Goal: Task Accomplishment & Management: Manage account settings

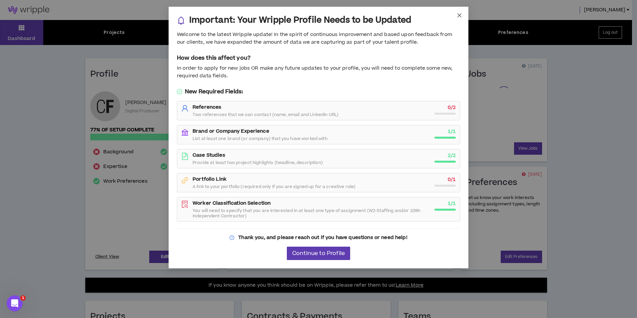
click at [457, 15] on icon "close" at bounding box center [459, 15] width 5 height 5
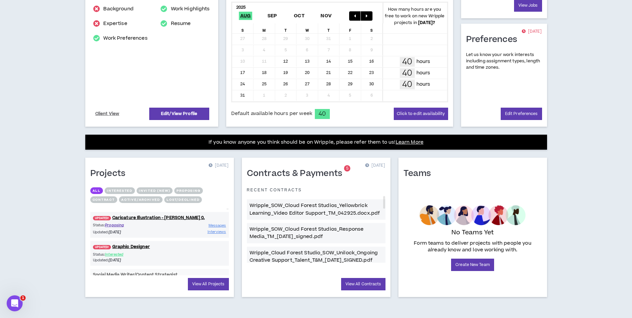
scroll to position [143, 0]
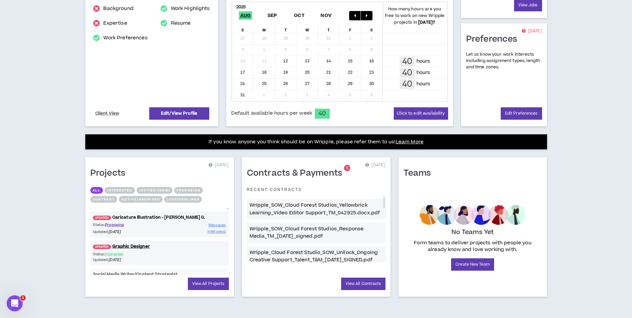
click at [161, 217] on link "UPDATED! Caricature Illustration - [PERSON_NAME] 0." at bounding box center [159, 217] width 139 height 6
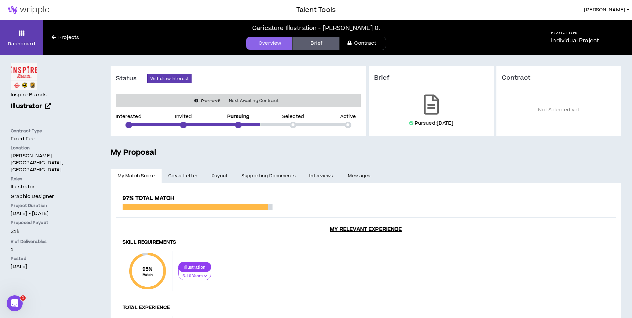
click at [314, 42] on link "Brief" at bounding box center [316, 43] width 47 height 13
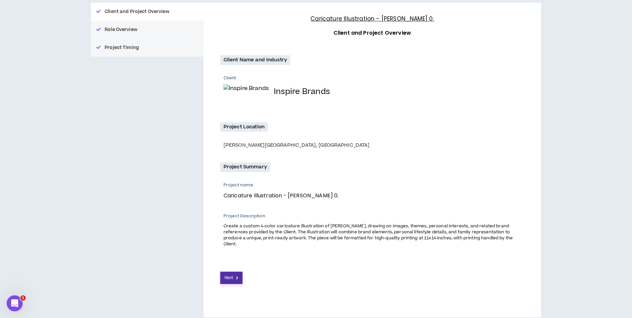
click at [238, 272] on button "Next" at bounding box center [231, 278] width 23 height 12
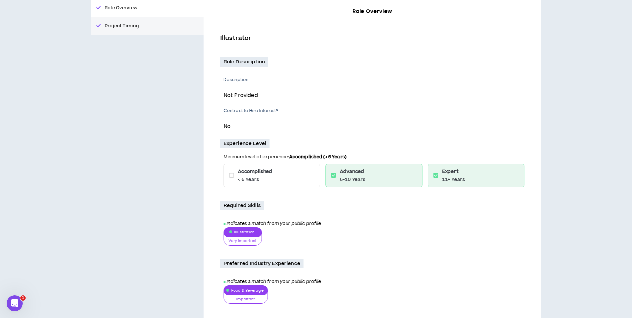
scroll to position [161, 0]
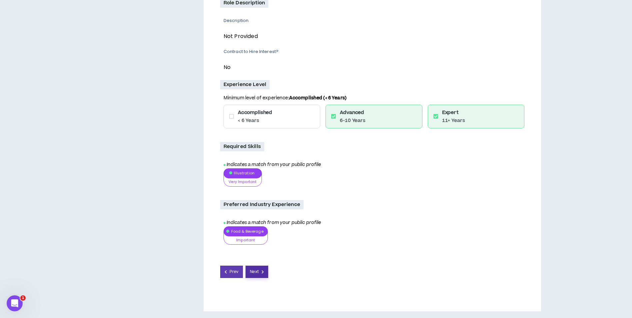
click at [255, 275] on span "Next" at bounding box center [254, 272] width 9 height 6
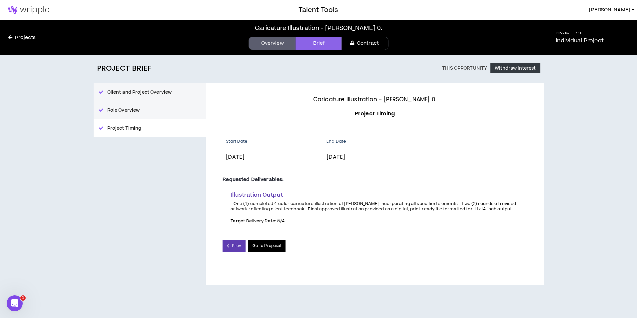
click at [277, 246] on link "Go To Proposal" at bounding box center [267, 246] width 38 height 12
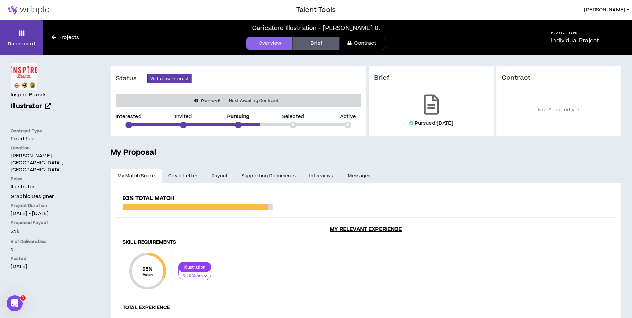
click at [74, 41] on link "Projects" at bounding box center [65, 37] width 44 height 7
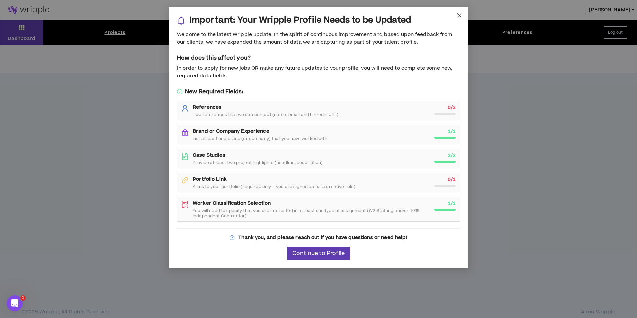
click at [460, 11] on span "Close" at bounding box center [460, 16] width 18 height 18
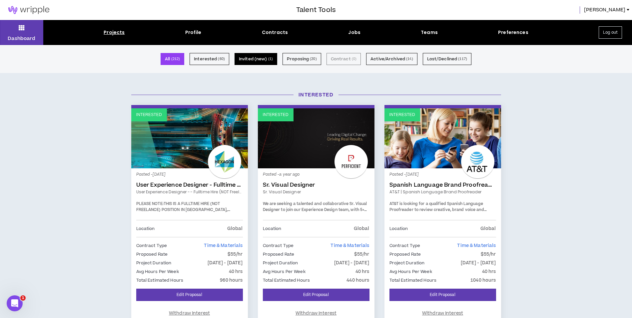
click at [247, 63] on button "Invited (new) ( 1 )" at bounding box center [256, 59] width 43 height 12
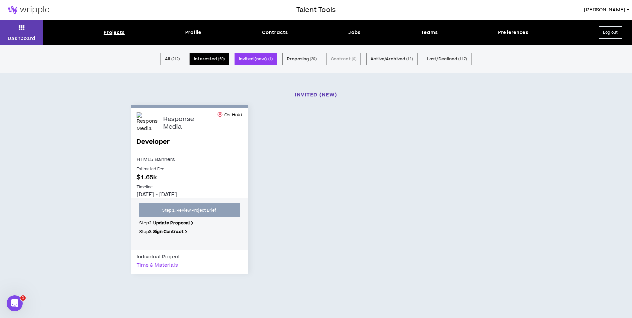
click at [217, 59] on button "Interested ( 60 )" at bounding box center [210, 59] width 40 height 12
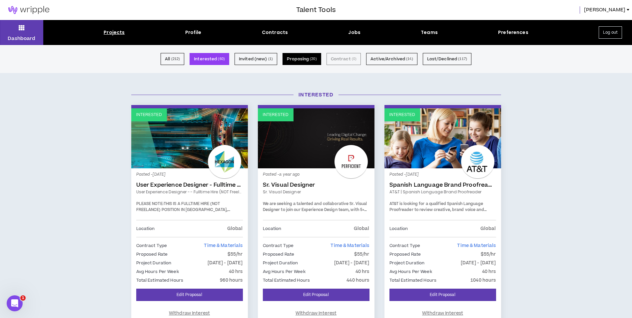
click at [295, 58] on button "Proposing ( 20 )" at bounding box center [302, 59] width 39 height 12
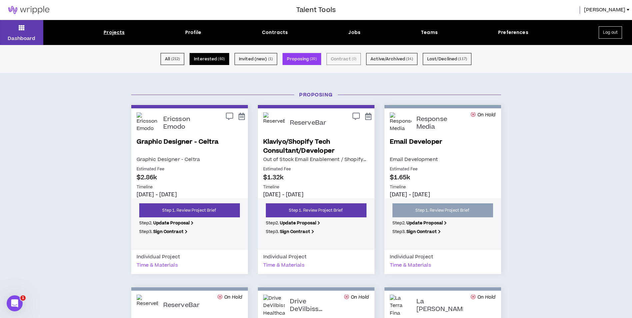
click at [217, 59] on button "Interested ( 60 )" at bounding box center [210, 59] width 40 height 12
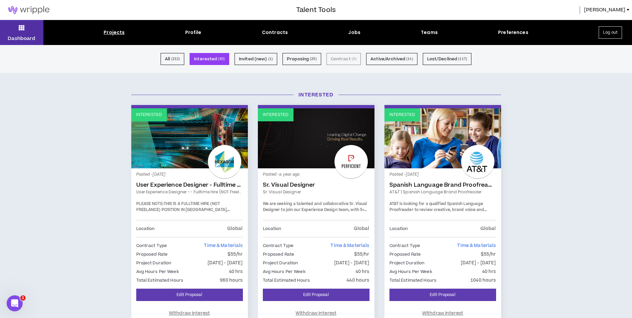
click at [32, 38] on p "Dashboard" at bounding box center [22, 38] width 28 height 7
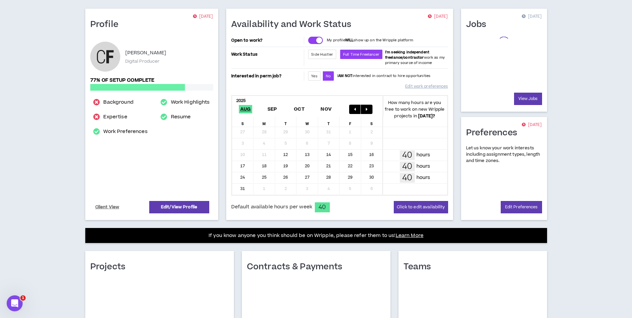
scroll to position [129, 0]
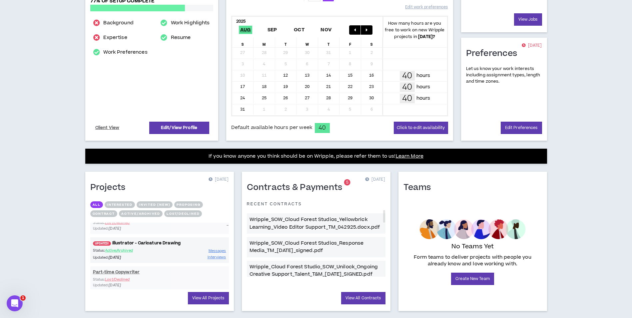
click at [165, 243] on link "UPDATED! Illustrator - Caricature Drawing" at bounding box center [159, 243] width 139 height 6
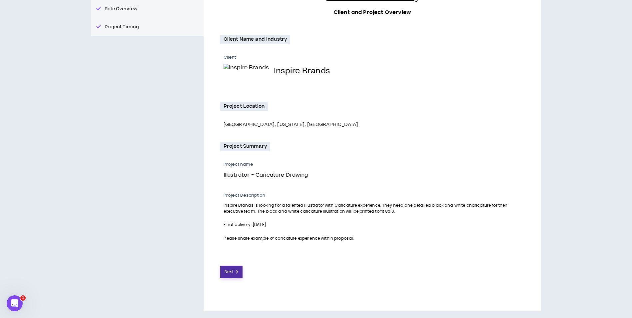
click at [230, 267] on button "Next" at bounding box center [231, 272] width 23 height 12
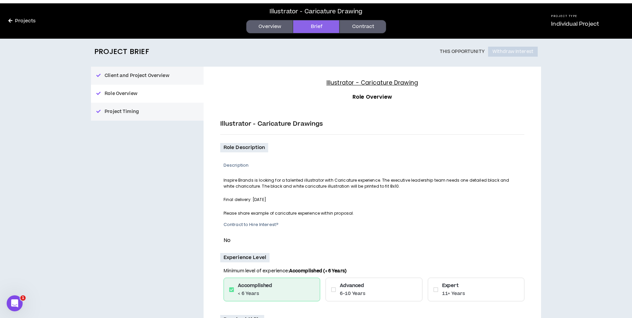
scroll to position [132, 0]
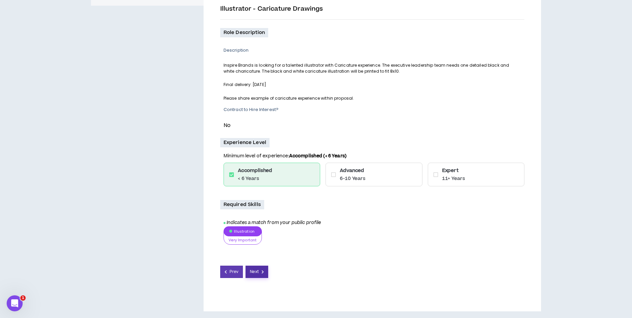
click at [252, 271] on span "Next" at bounding box center [254, 272] width 9 height 6
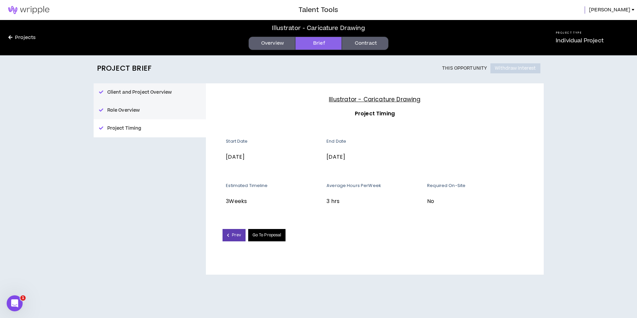
click at [266, 239] on link "Go To Proposal" at bounding box center [267, 235] width 38 height 12
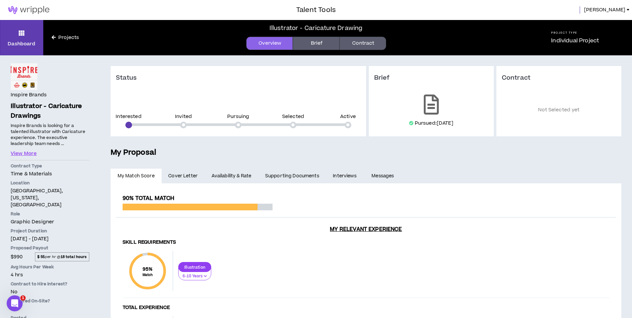
click at [368, 47] on link "Contract" at bounding box center [363, 43] width 47 height 13
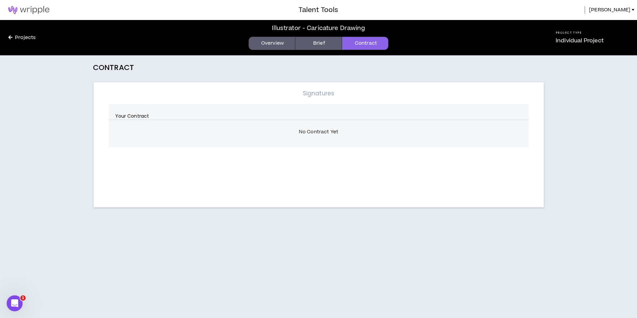
click at [327, 45] on link "Brief" at bounding box center [318, 43] width 47 height 13
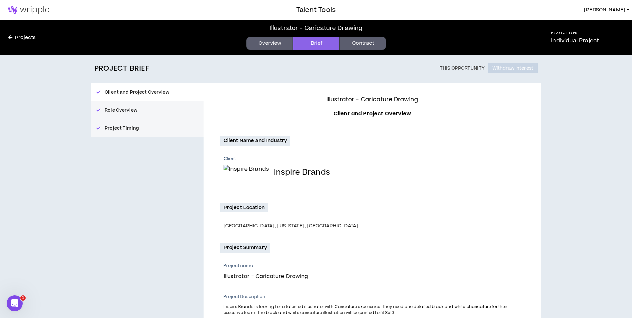
click at [275, 44] on link "Overview" at bounding box center [269, 43] width 47 height 13
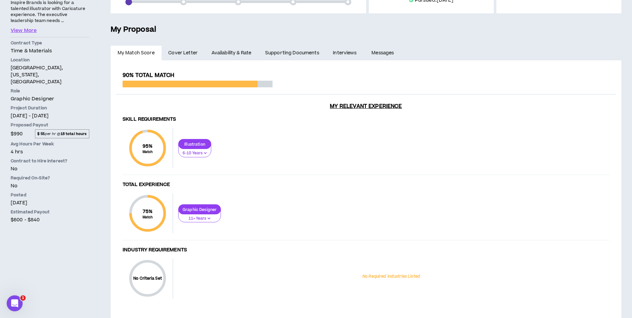
scroll to position [139, 0]
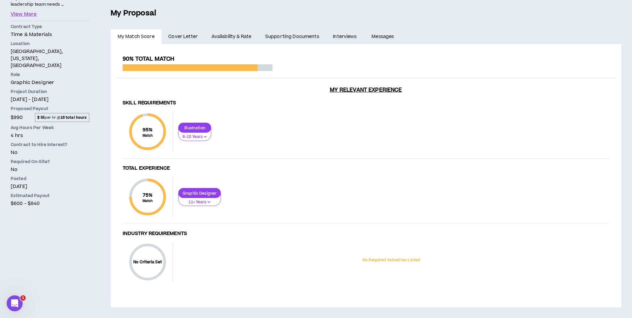
click at [183, 35] on span "Cover Letter" at bounding box center [182, 36] width 29 height 7
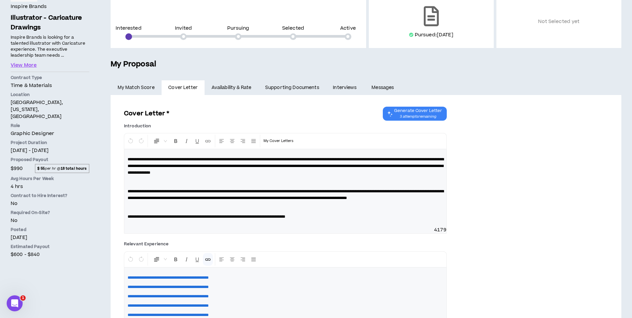
click at [229, 88] on link "Availability & Rate" at bounding box center [232, 87] width 54 height 15
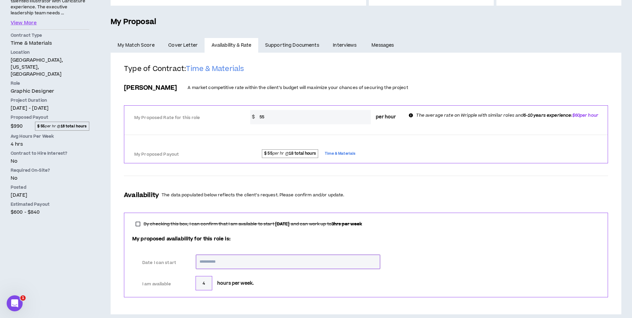
scroll to position [133, 0]
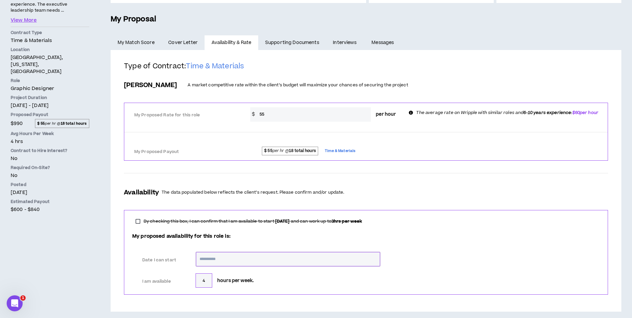
click at [276, 44] on link "Supporting Documents" at bounding box center [292, 42] width 68 height 15
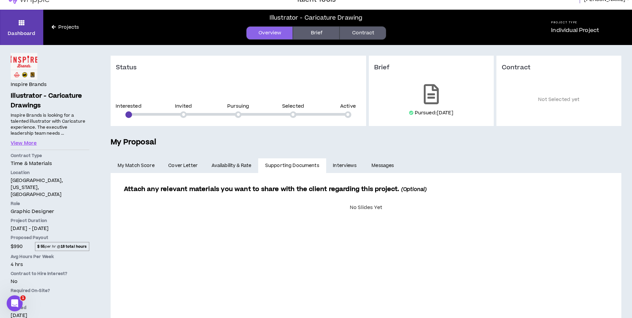
scroll to position [26, 0]
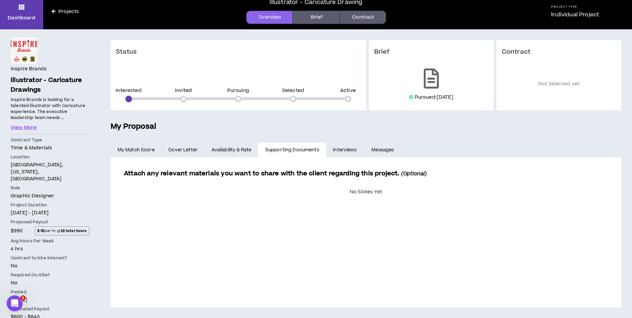
click at [59, 13] on link "Projects" at bounding box center [65, 11] width 44 height 7
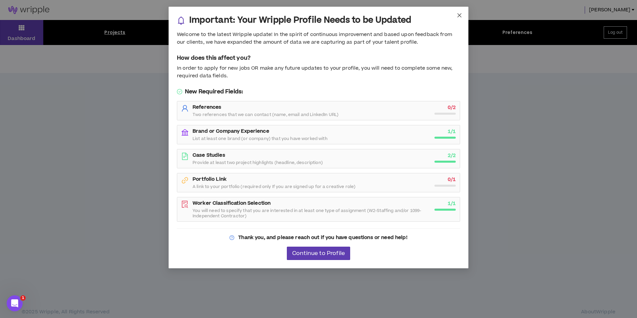
click at [459, 17] on icon "close" at bounding box center [459, 15] width 5 height 5
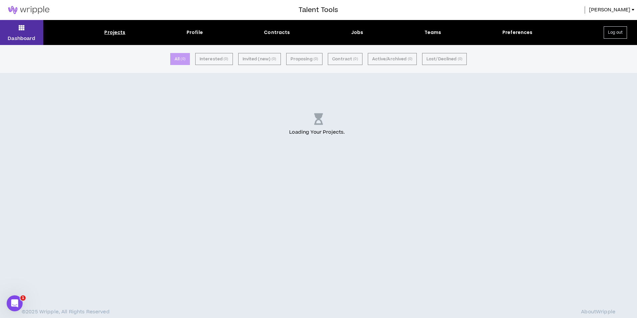
click at [35, 35] on button "Dashboard" at bounding box center [21, 32] width 43 height 25
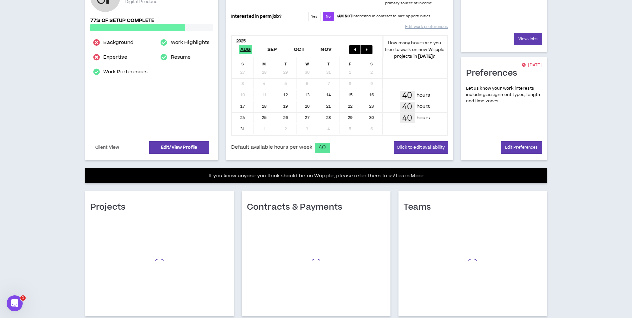
scroll to position [129, 0]
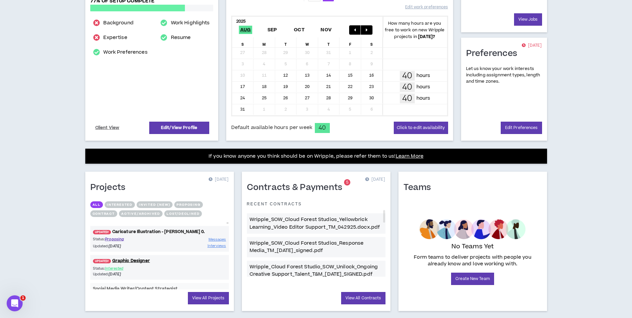
click at [153, 231] on link "UPDATED! Caricature Illustration - [PERSON_NAME] 0." at bounding box center [159, 232] width 139 height 6
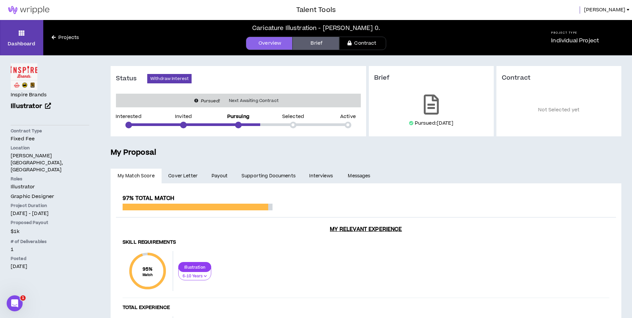
click at [176, 175] on span "Cover Letter" at bounding box center [182, 175] width 29 height 7
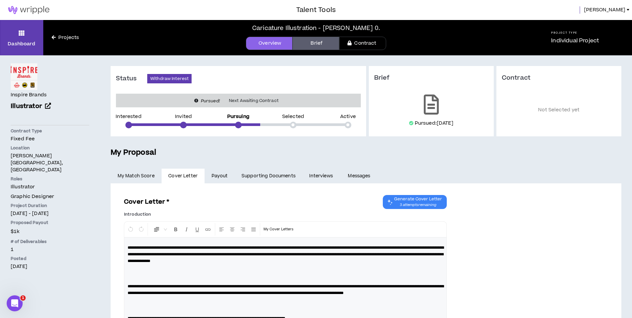
click at [231, 174] on link "Payout" at bounding box center [220, 176] width 30 height 15
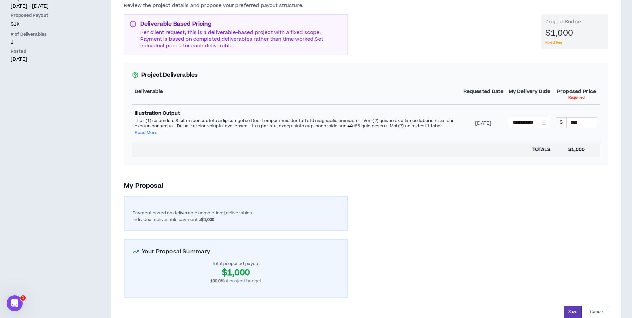
scroll to position [230, 0]
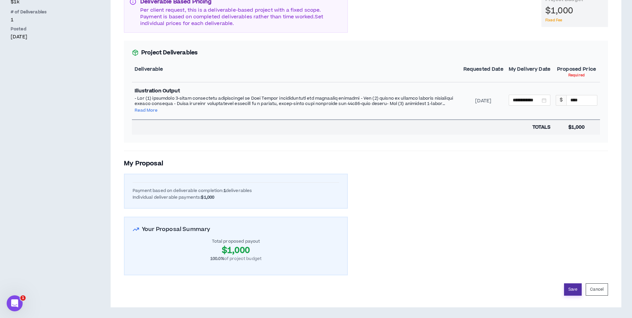
click at [577, 293] on button "Save" at bounding box center [573, 289] width 18 height 12
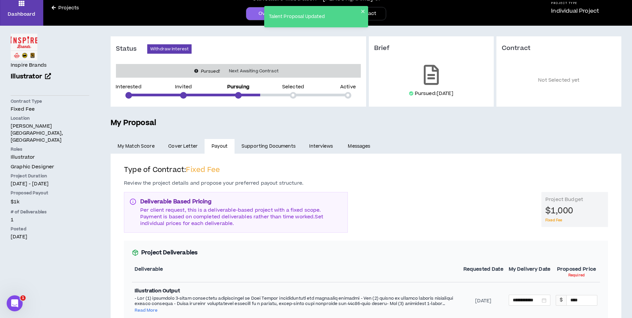
click at [275, 152] on link "Supporting Documents" at bounding box center [269, 146] width 68 height 15
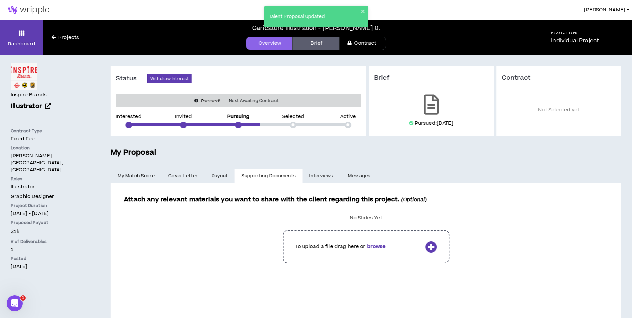
click at [321, 179] on link "Interviews" at bounding box center [322, 176] width 39 height 15
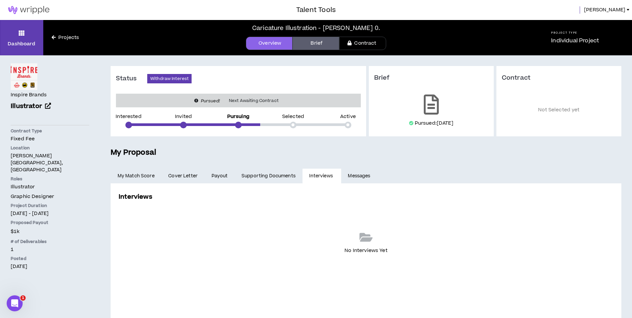
click at [356, 176] on link "Messages" at bounding box center [360, 176] width 38 height 15
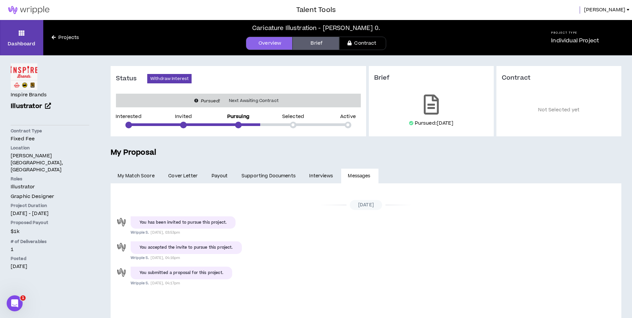
click at [322, 46] on link "Brief" at bounding box center [316, 43] width 47 height 13
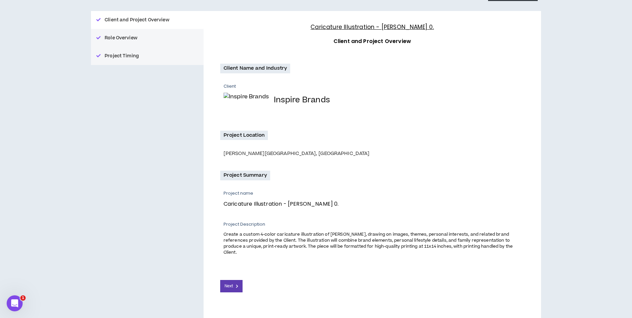
scroll to position [81, 0]
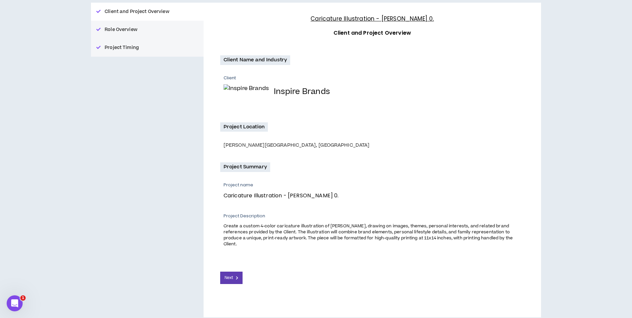
click at [240, 264] on div "Next" at bounding box center [372, 272] width 304 height 23
click at [239, 273] on button "Next" at bounding box center [231, 278] width 23 height 12
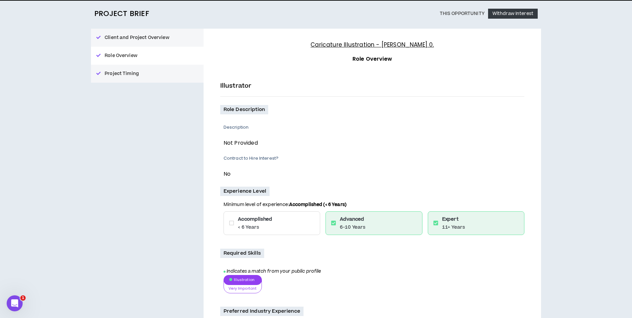
scroll to position [161, 0]
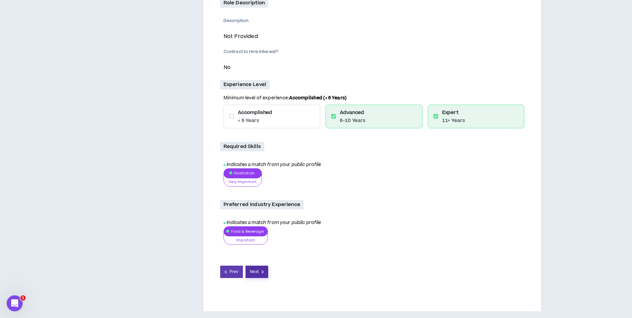
click at [255, 273] on span "Next" at bounding box center [254, 272] width 9 height 6
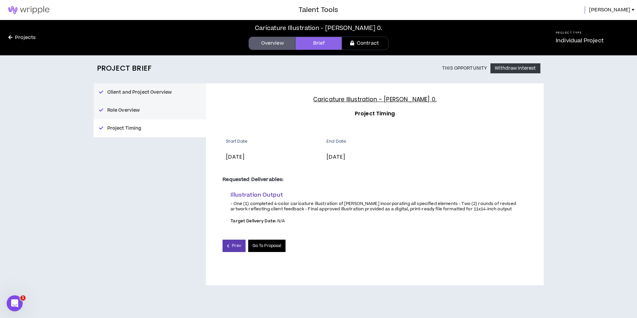
click at [283, 246] on link "Go To Proposal" at bounding box center [267, 246] width 38 height 12
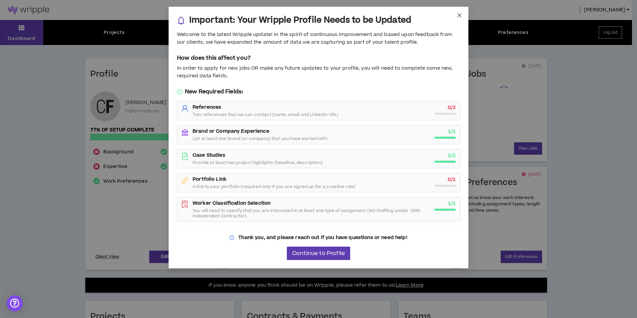
click at [460, 15] on icon "close" at bounding box center [460, 15] width 4 height 4
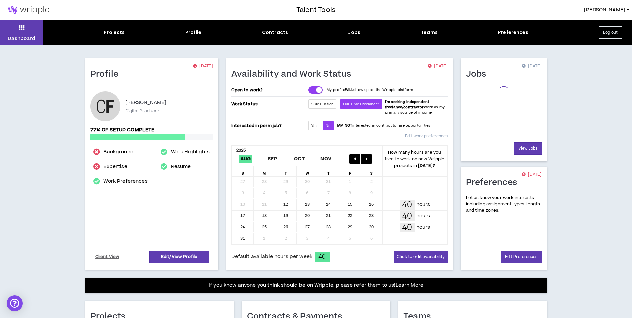
click at [619, 36] on button "Log out" at bounding box center [610, 32] width 23 height 12
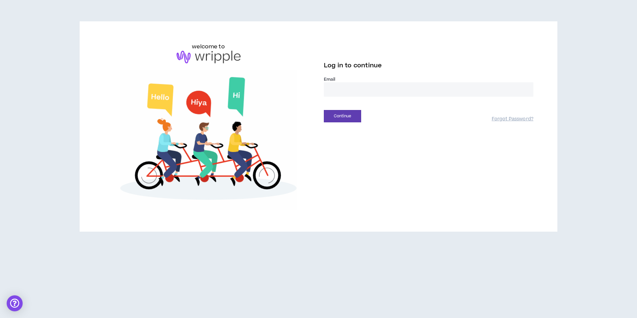
click at [373, 95] on input "email" at bounding box center [429, 89] width 210 height 14
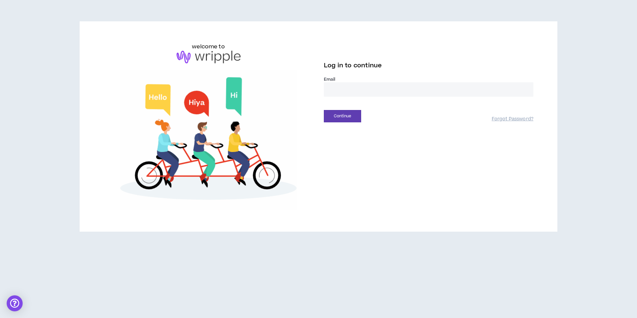
type input "**********"
click at [346, 116] on button "Continue" at bounding box center [342, 116] width 37 height 12
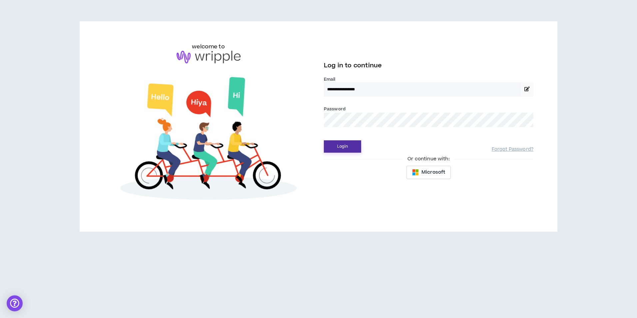
click at [325, 148] on button "Login" at bounding box center [342, 146] width 37 height 12
